Goal: Task Accomplishment & Management: Complete application form

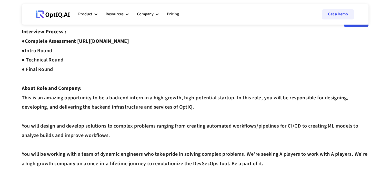
scroll to position [22, 0]
drag, startPoint x: 80, startPoint y: 41, endPoint x: 187, endPoint y: 45, distance: 107.3
copy strong "[URL][DOMAIN_NAME]"
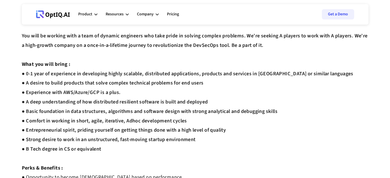
scroll to position [0, 0]
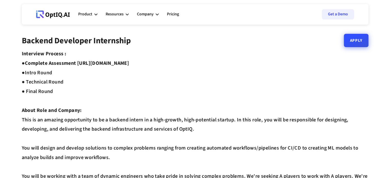
click at [349, 43] on link "Apply" at bounding box center [356, 40] width 25 height 13
click at [368, 41] on link "Apply" at bounding box center [356, 40] width 25 height 13
drag, startPoint x: 79, startPoint y: 61, endPoint x: 186, endPoint y: 64, distance: 106.8
copy strong "[URL][DOMAIN_NAME]"
